Goal: Communication & Community: Answer question/provide support

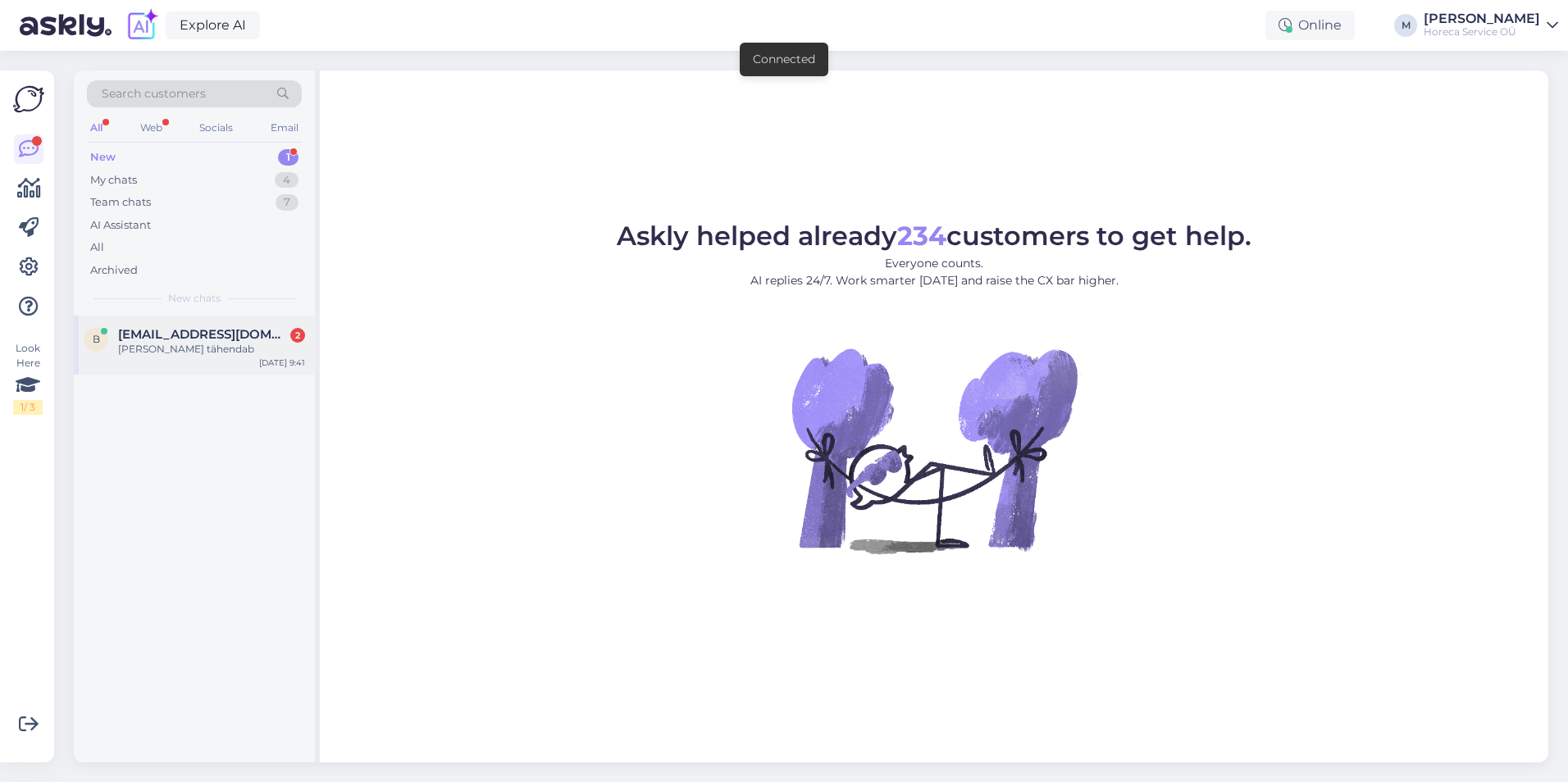
click at [209, 350] on div "[PERSON_NAME] tähendab" at bounding box center [211, 350] width 187 height 15
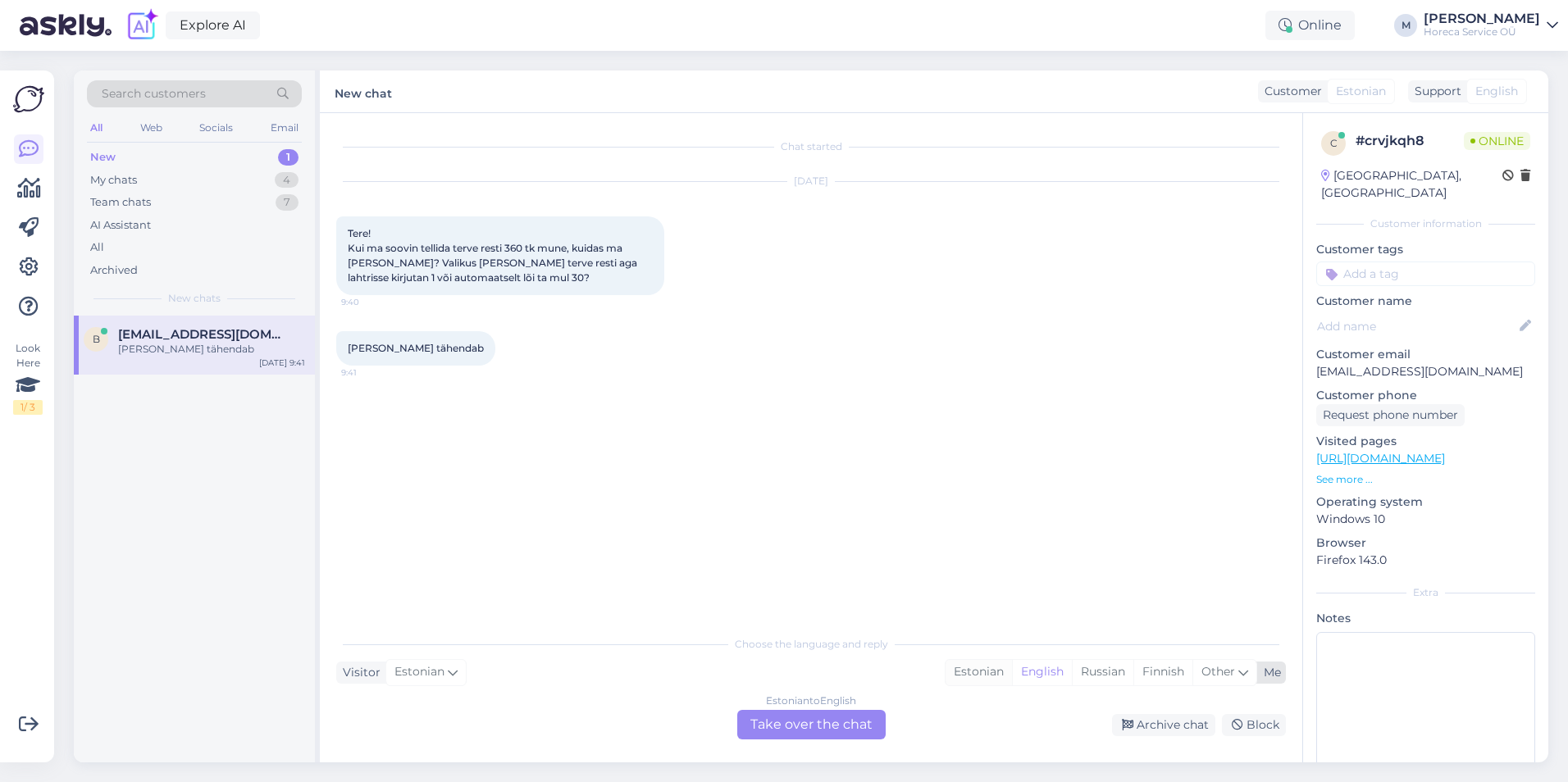
click at [980, 671] on div "Estonian" at bounding box center [978, 673] width 66 height 25
click at [823, 723] on div "Estonian to Estonian Take over the chat" at bounding box center [811, 724] width 148 height 29
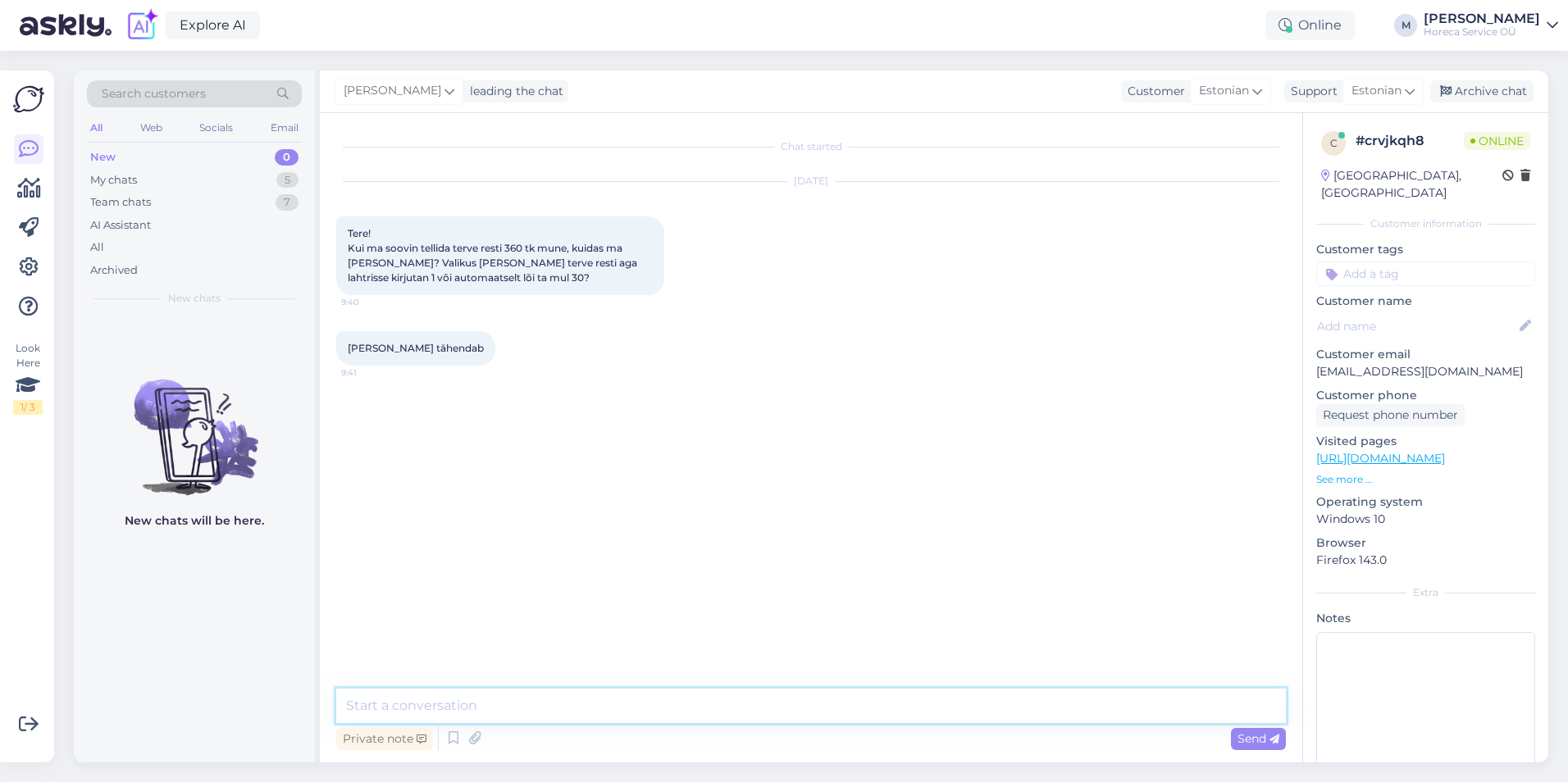
click at [522, 714] on textarea at bounding box center [810, 706] width 950 height 35
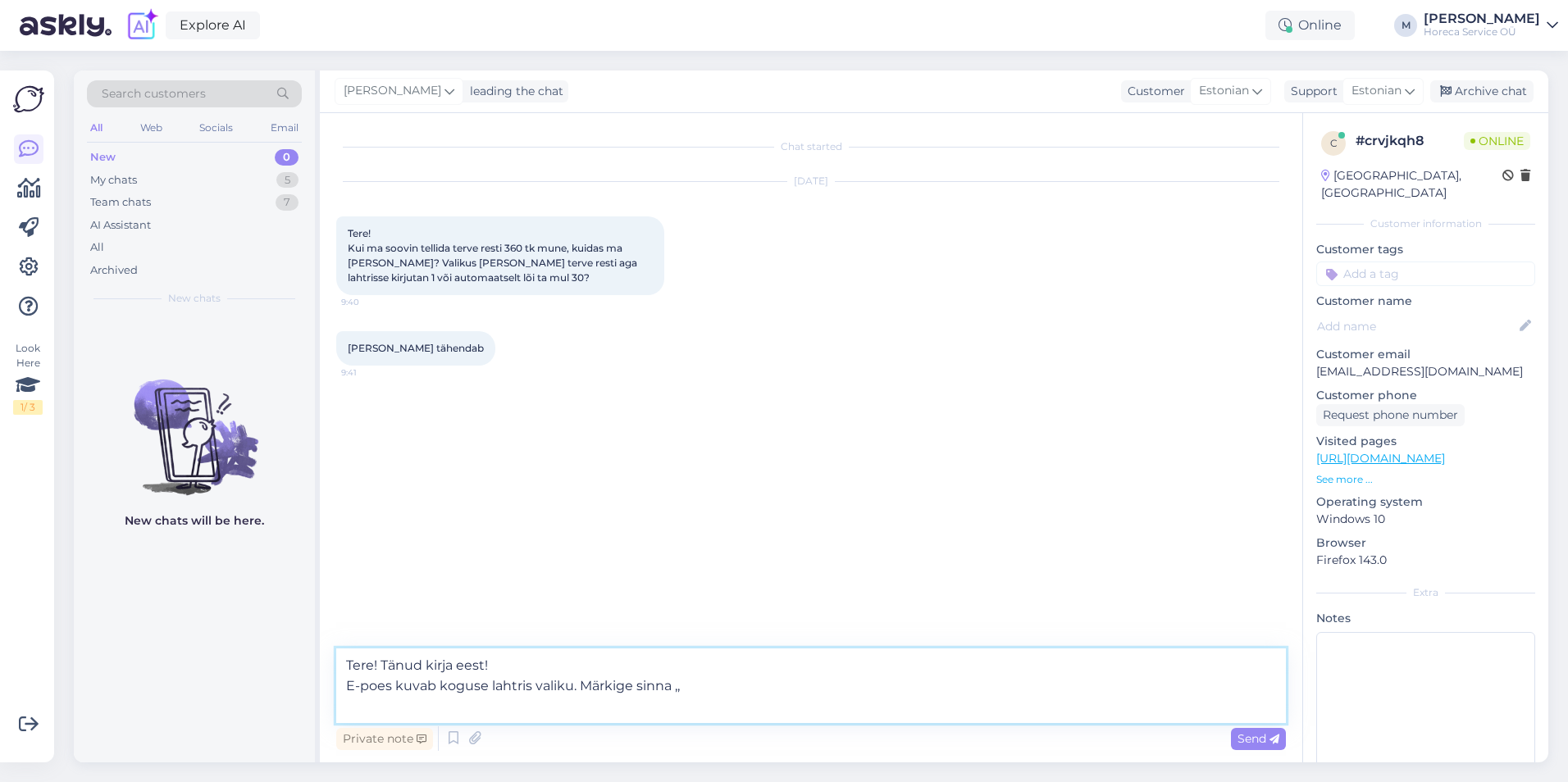
paste textarea
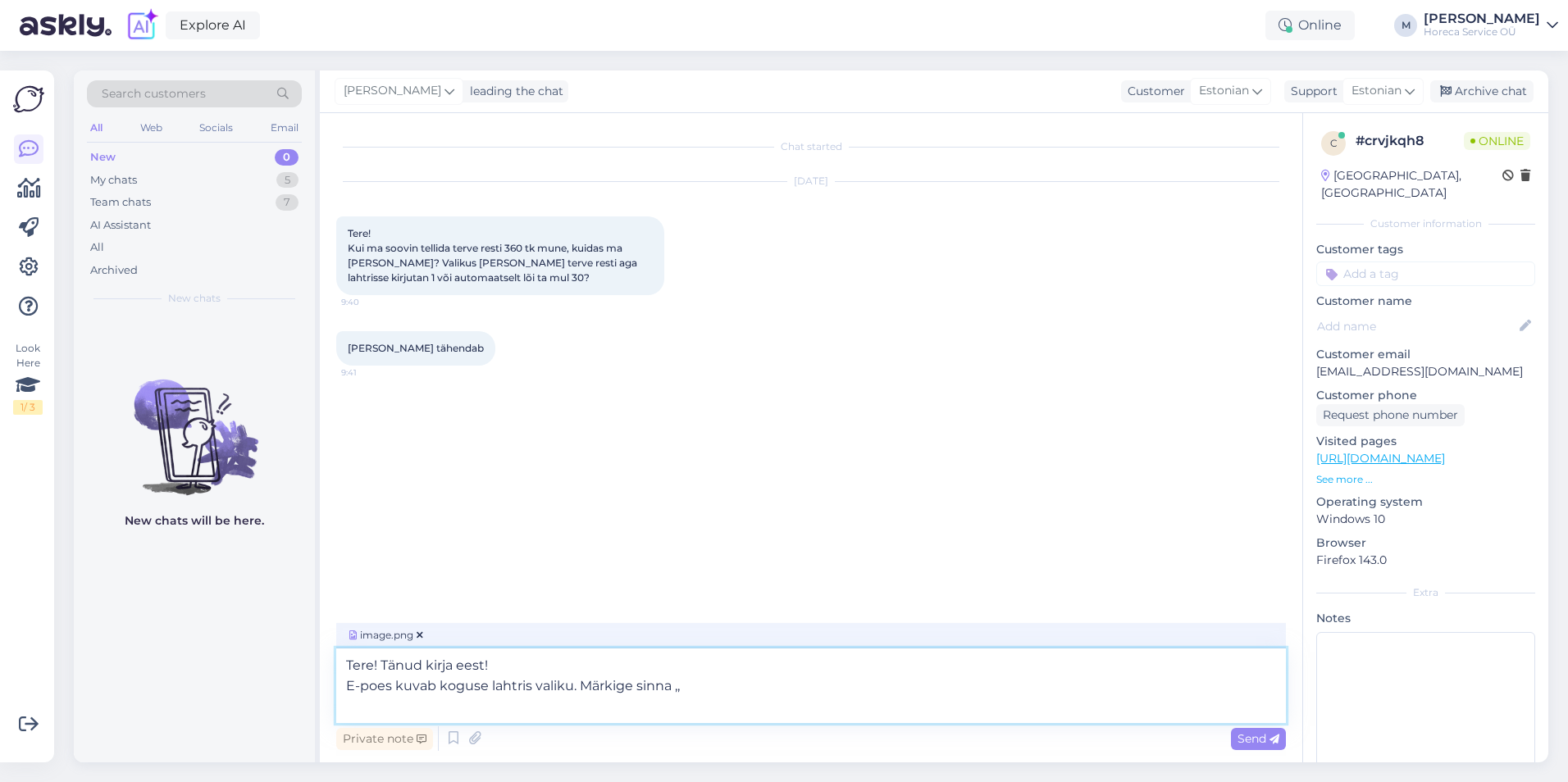
click at [709, 684] on textarea "Tere! Tänud kirja eest! E-poes kuvab koguse lahtris valiku. Märkige sinna ,," at bounding box center [810, 686] width 950 height 75
type textarea "Tere! Tänud kirja eest! E-poes kuvab koguse lahtris valiku. Märkige sinna ,,KST…"
click at [1264, 744] on span "Send" at bounding box center [1259, 739] width 42 height 15
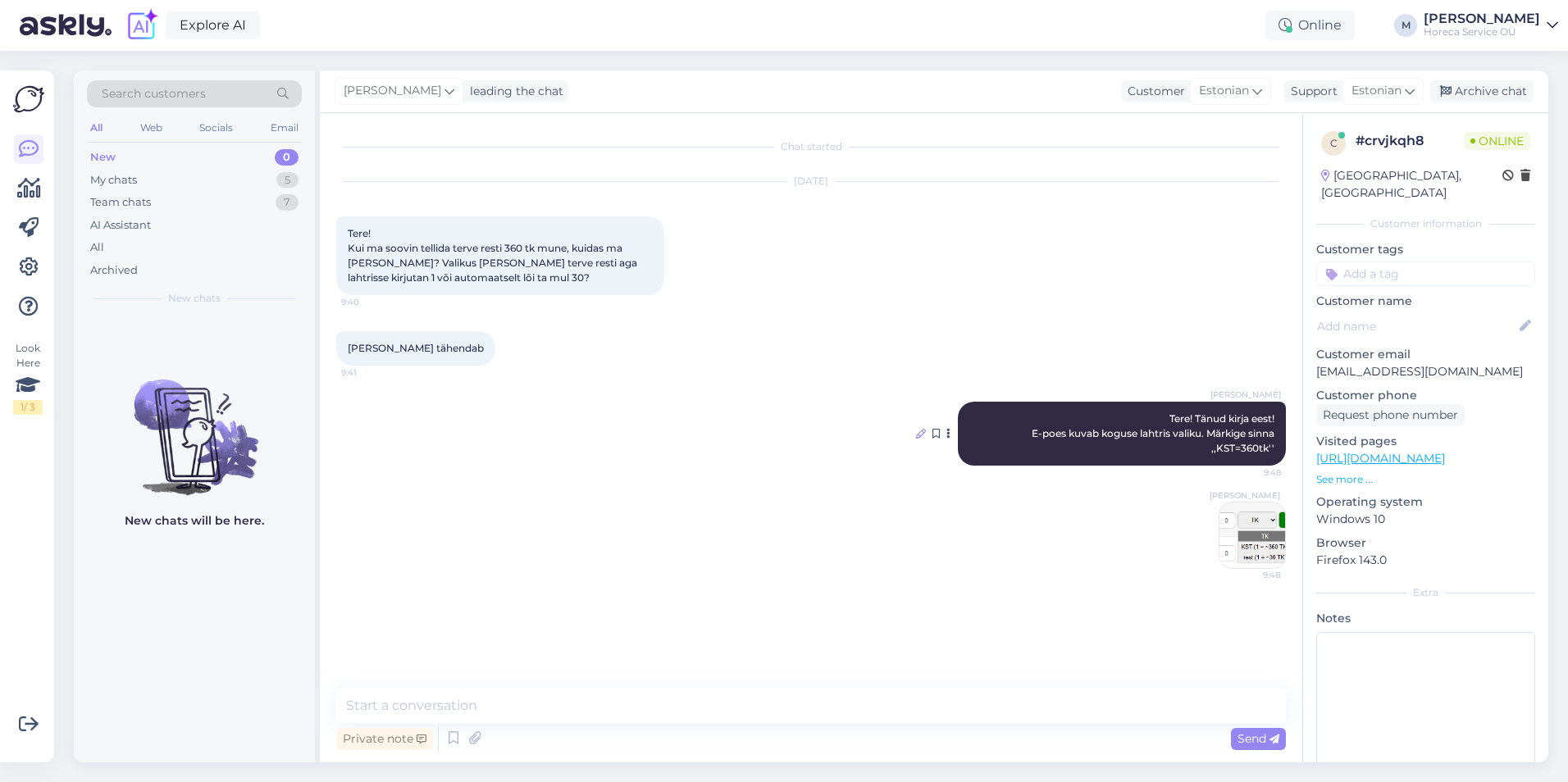
click at [917, 434] on icon at bounding box center [921, 434] width 9 height 9
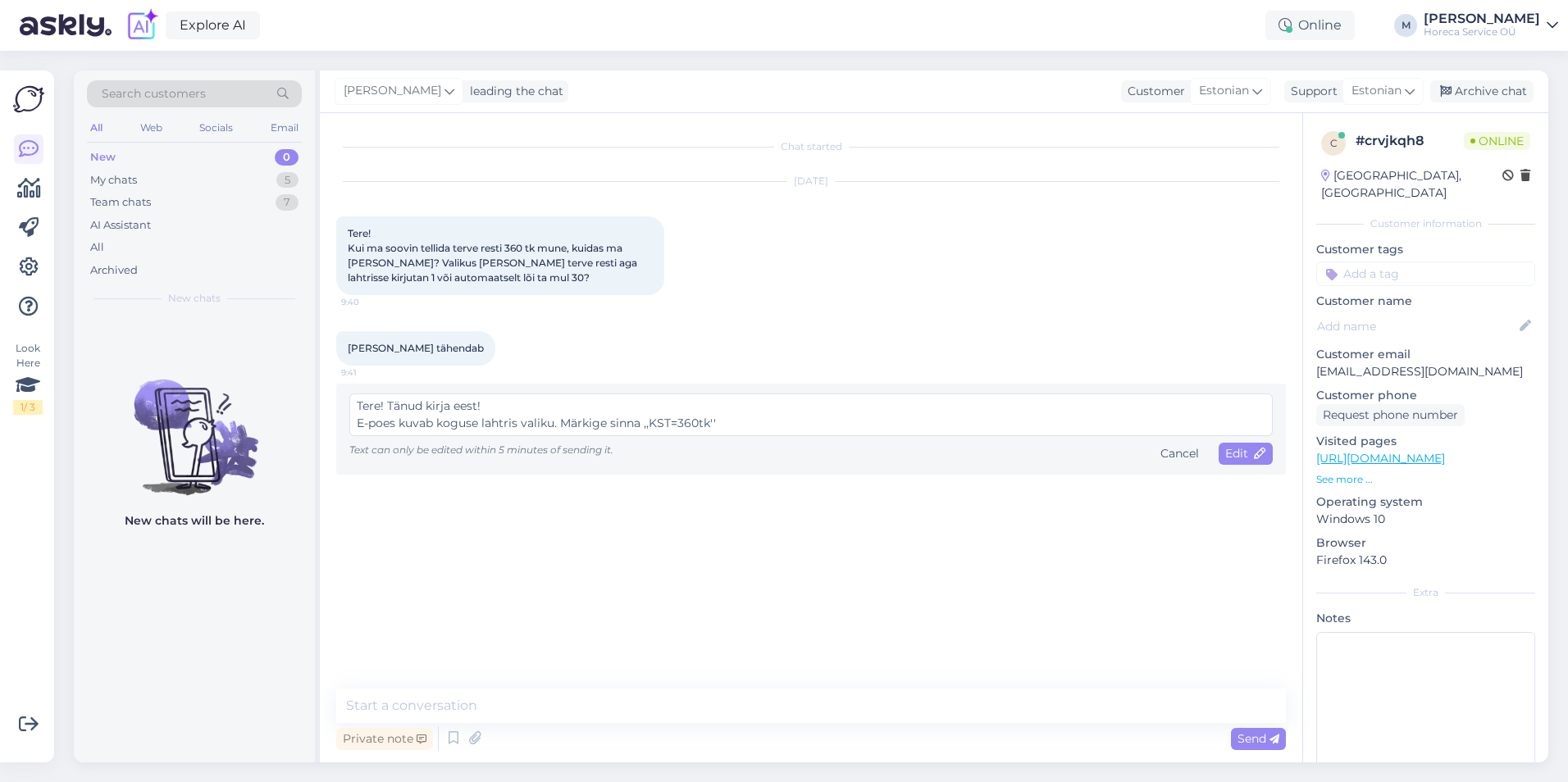
scroll to position [17, 0]
drag, startPoint x: 476, startPoint y: 428, endPoint x: 438, endPoint y: 418, distance: 39.3
click at [438, 418] on textarea "Tere! Tänud kirja eest! E-poes kuvab koguse lahtris valiku. Märkige sinna ,,KST…" at bounding box center [810, 414] width 924 height 42
click at [446, 416] on textarea "Tere! Tänud kirja eest! E-poes kuvab koguse lahtris valiku. Märkige sinna ,,KST…" at bounding box center [810, 414] width 924 height 42
drag, startPoint x: 475, startPoint y: 410, endPoint x: 437, endPoint y: 411, distance: 38.0
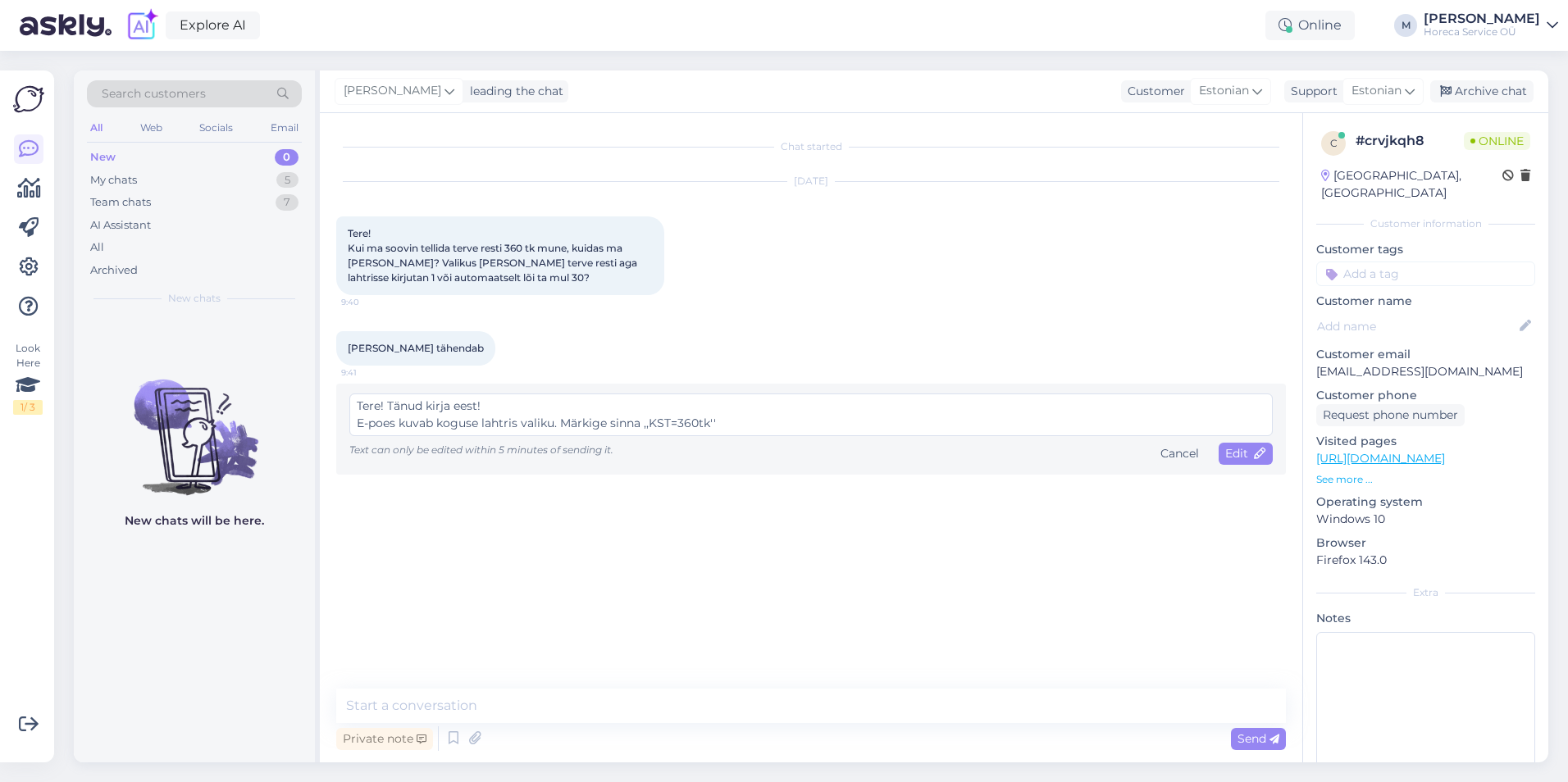
click at [437, 411] on textarea "Tere! Tänud kirja eest! E-poes kuvab koguse lahtris valiku. Märkige sinna ,,KST…" at bounding box center [810, 414] width 924 height 42
type textarea "Tere! Tänud kirja eest! E-poes kuvab ühiku lahtris valiku. Märkige sinna ,,KST=…"
click at [1233, 452] on span "Edit" at bounding box center [1245, 454] width 41 height 15
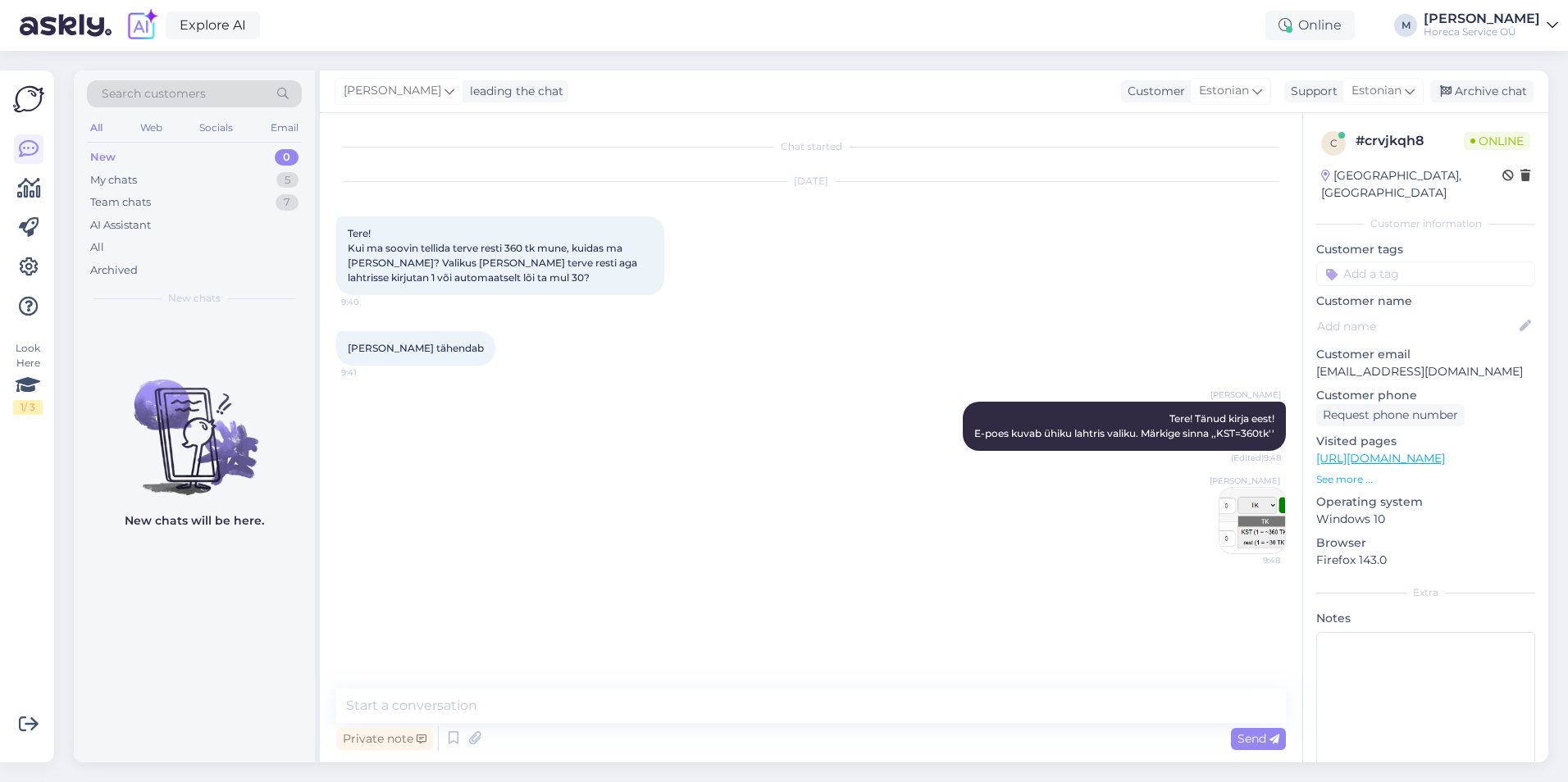
click at [995, 615] on div "Chat started [DATE] Tere! Kui ma soovin tellida terve resti 360 tk mune, kuidas…" at bounding box center [818, 401] width 964 height 544
click at [921, 424] on icon at bounding box center [926, 426] width 9 height 9
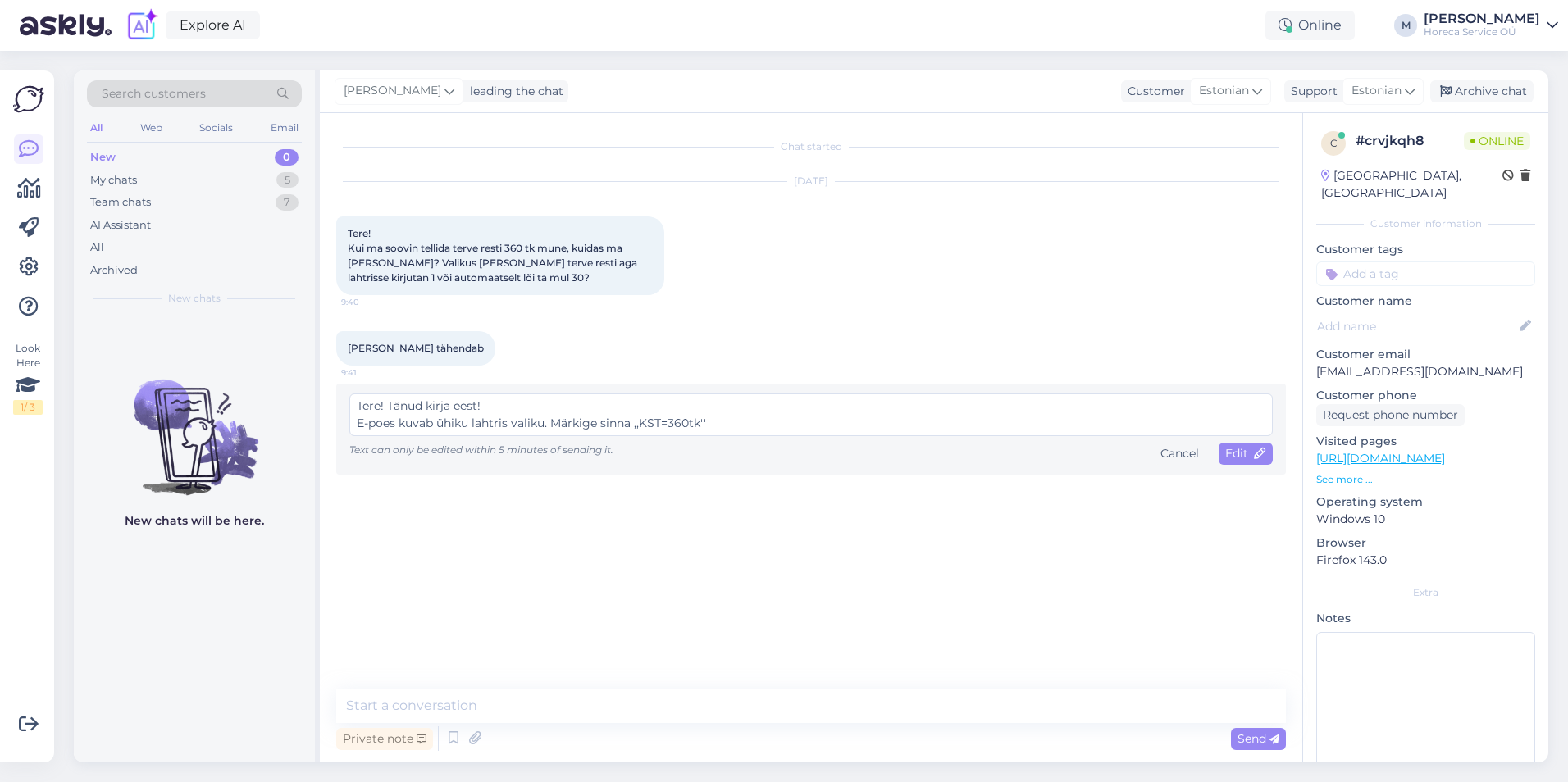
click at [719, 423] on textarea "Tere! Tänud kirja eest! E-poes kuvab ühiku lahtris valiku. Märkige sinna ,,KST=…" at bounding box center [810, 414] width 924 height 42
type textarea "Tere! Tänud kirja eest! E-poes kuvab ühiku lahtris valiku. Märkige sinna ,,KST=…"
click at [1246, 458] on span "Edit" at bounding box center [1245, 454] width 41 height 15
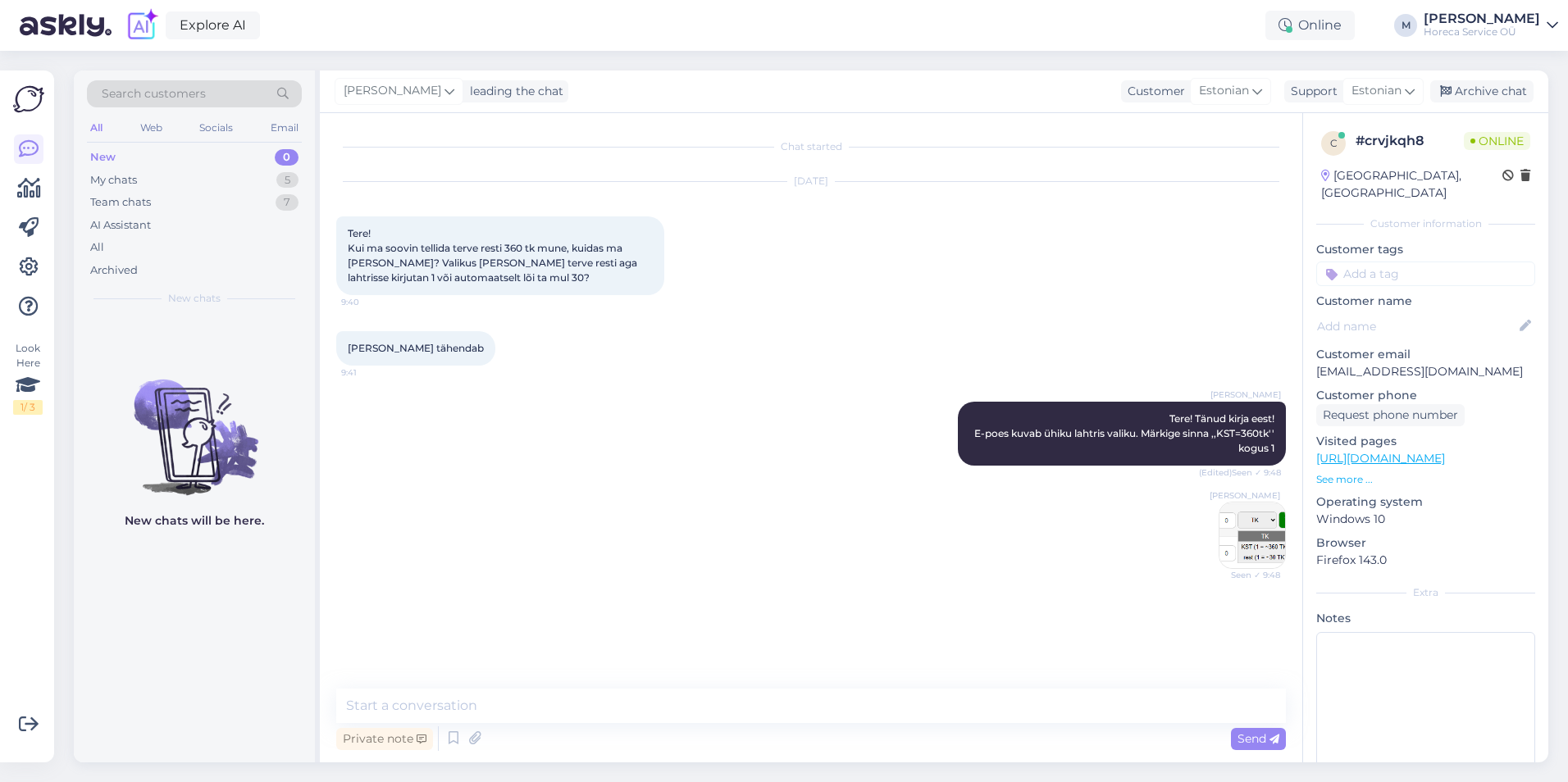
click at [1261, 547] on img at bounding box center [1253, 536] width 66 height 66
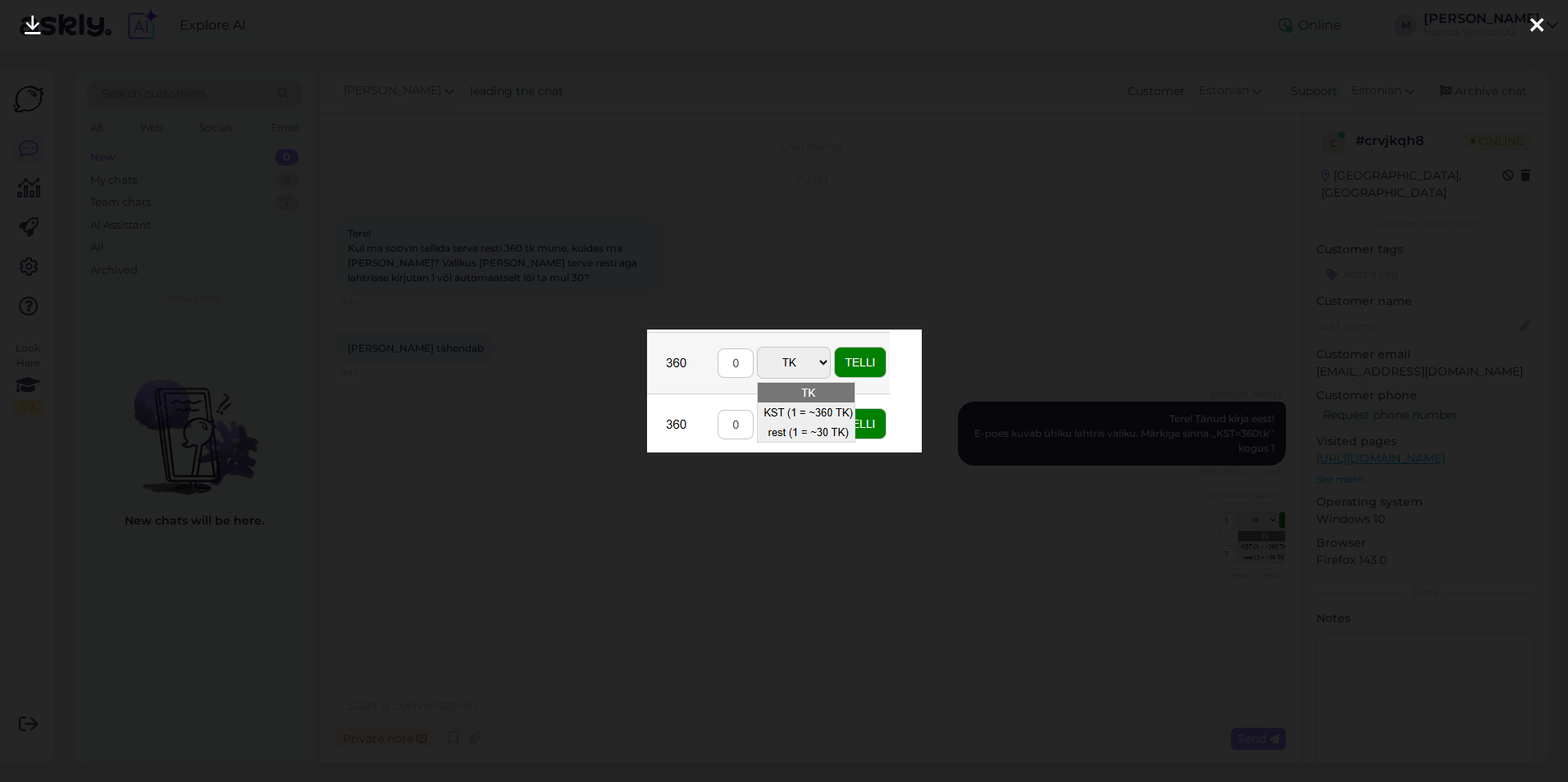
click at [1042, 613] on div at bounding box center [784, 391] width 1568 height 782
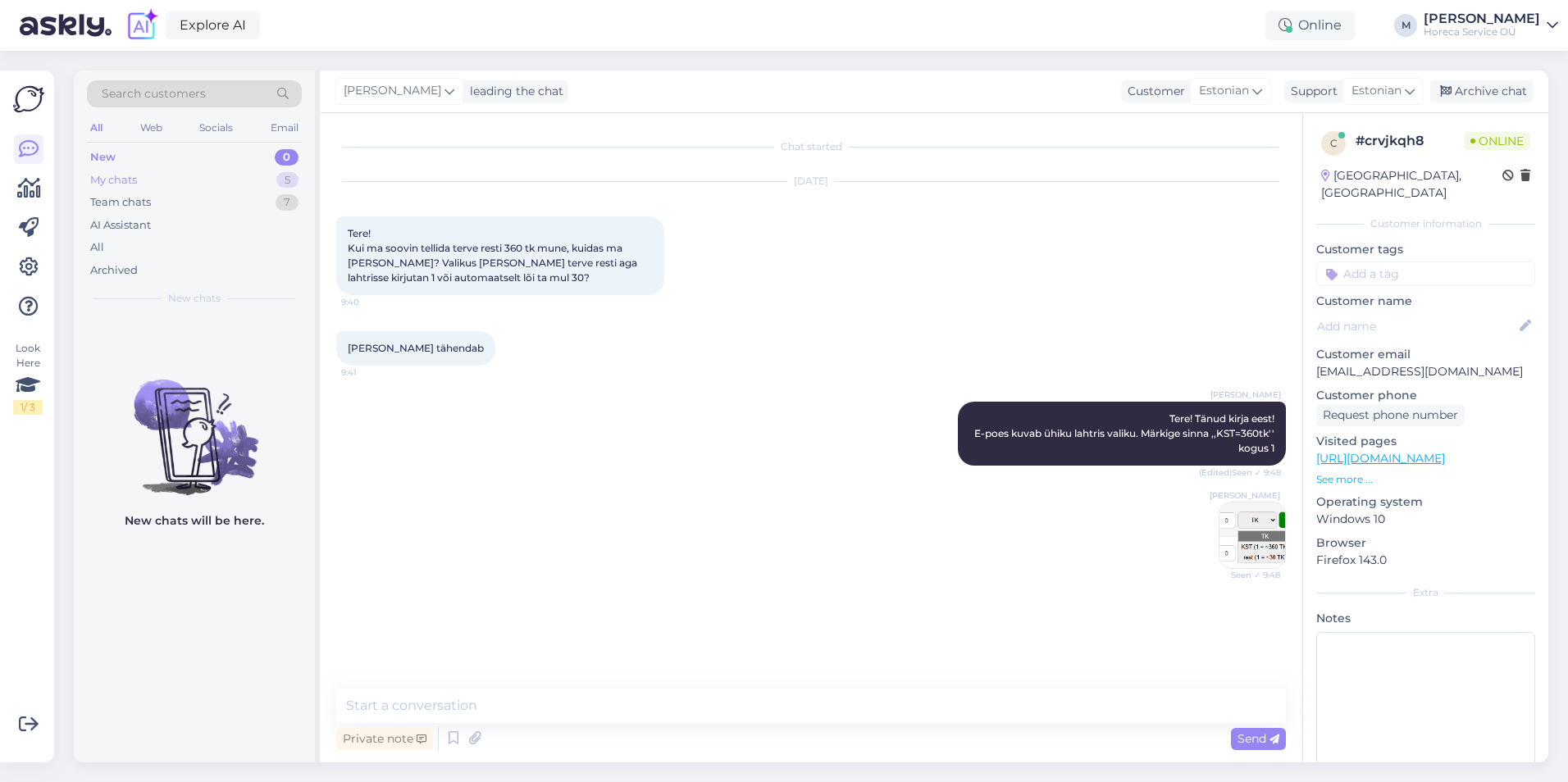
click at [143, 185] on div "My chats 5" at bounding box center [194, 180] width 215 height 23
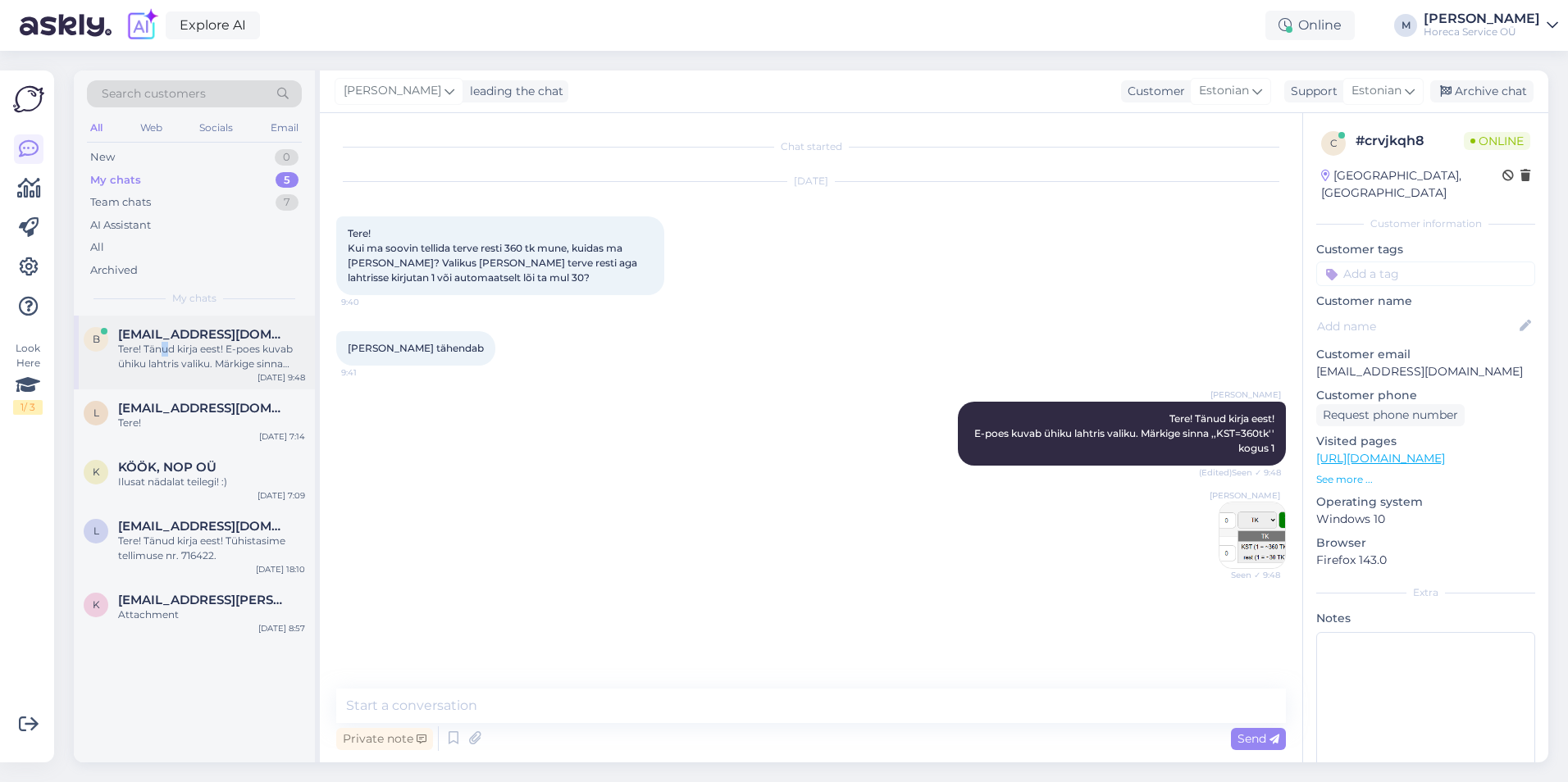
click at [166, 342] on div "Tere! Tänud kirja eest! E-poes kuvab ühiku lahtris valiku. Märkige sinna ,,KST=…" at bounding box center [211, 357] width 187 height 29
click at [198, 408] on span "[EMAIL_ADDRESS][DOMAIN_NAME]" at bounding box center [203, 408] width 171 height 15
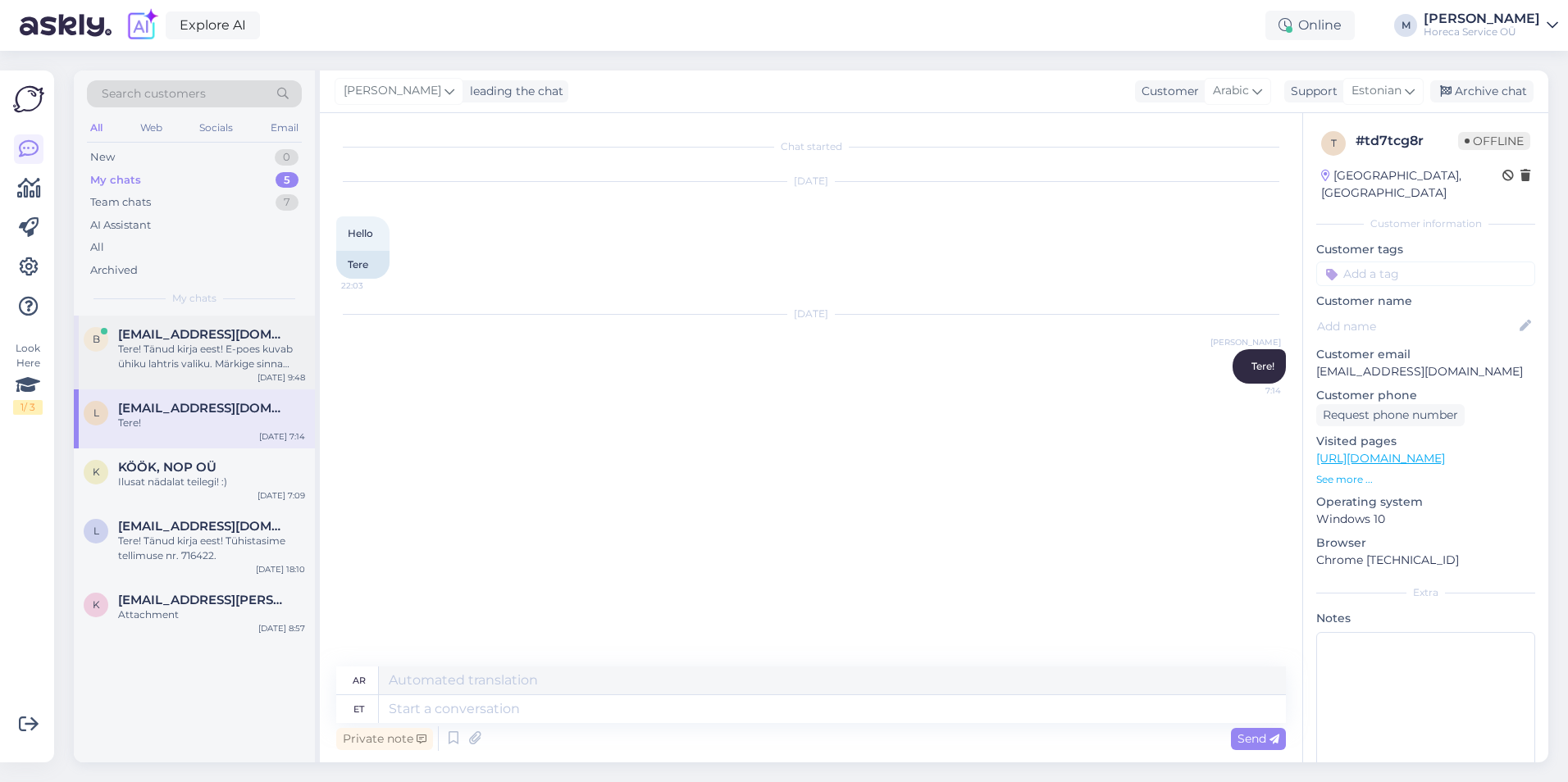
click at [212, 358] on div "Tere! Tänud kirja eest! E-poes kuvab ühiku lahtris valiku. Märkige sinna ,,KST=…" at bounding box center [211, 357] width 187 height 29
